Goal: Task Accomplishment & Management: Manage account settings

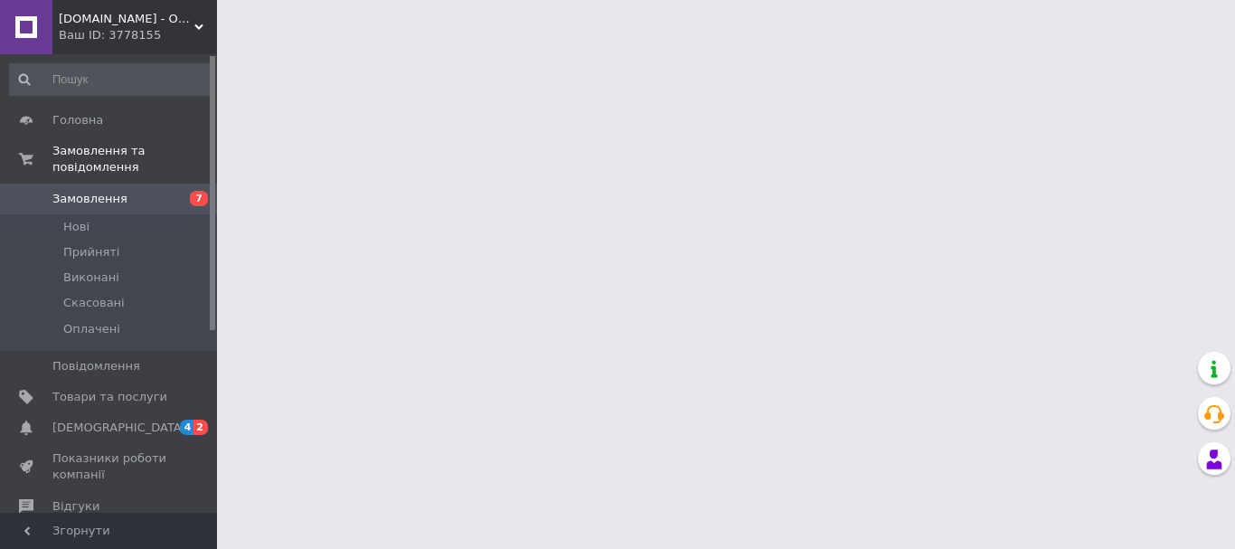
click at [173, 33] on div "Ваш ID: 3778155" at bounding box center [138, 35] width 158 height 16
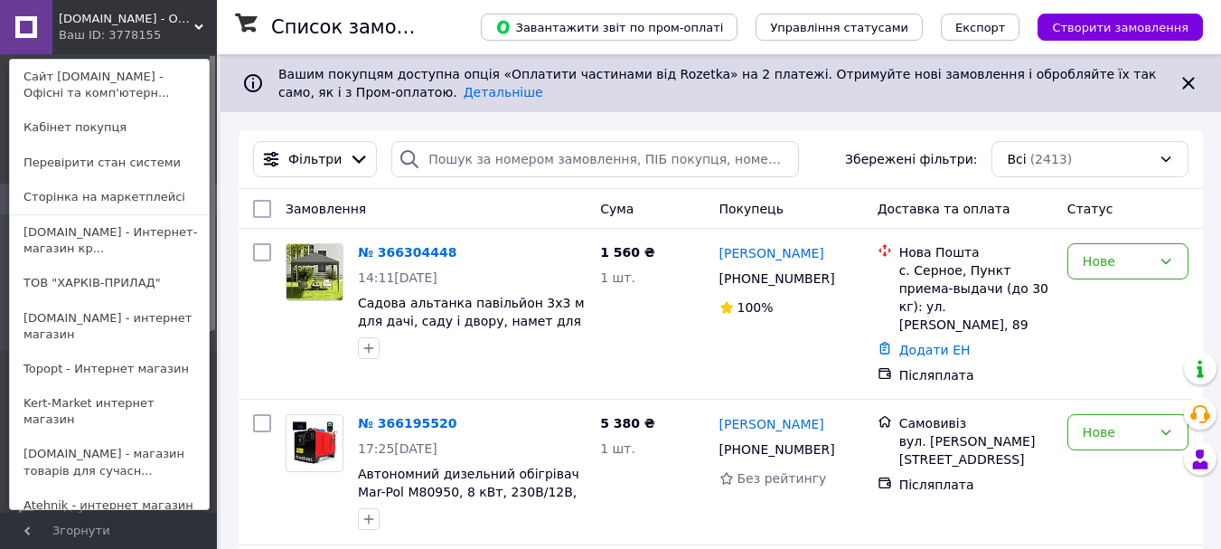
scroll to position [90, 0]
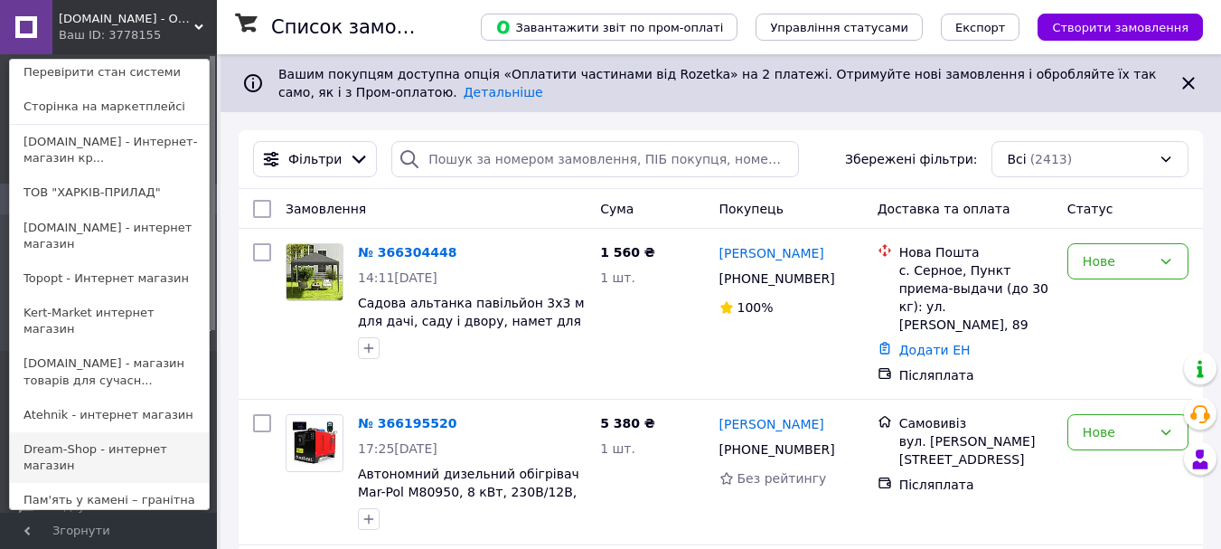
click at [91, 432] on link "Dream-Shop - интернет магазин" at bounding box center [109, 457] width 199 height 51
